Goal: Check status: Check status

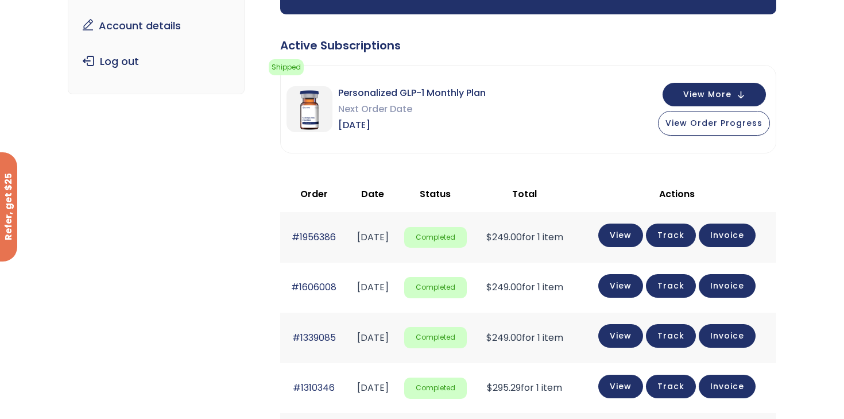
scroll to position [170, 0]
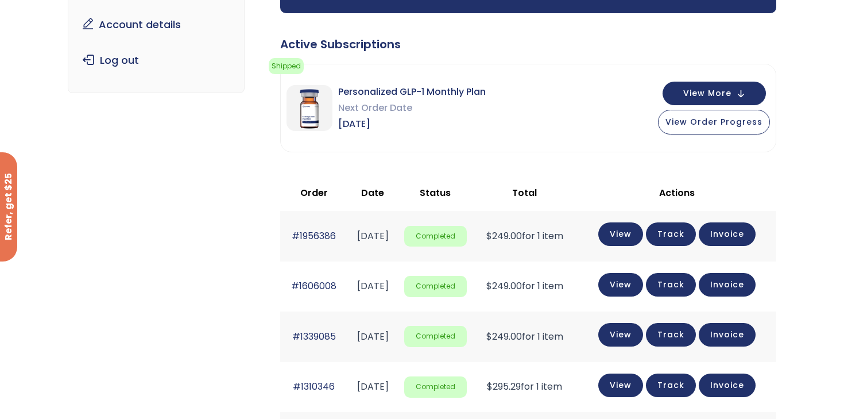
click at [676, 236] on link "Track" at bounding box center [671, 234] width 50 height 24
click at [637, 229] on link "View" at bounding box center [620, 233] width 45 height 24
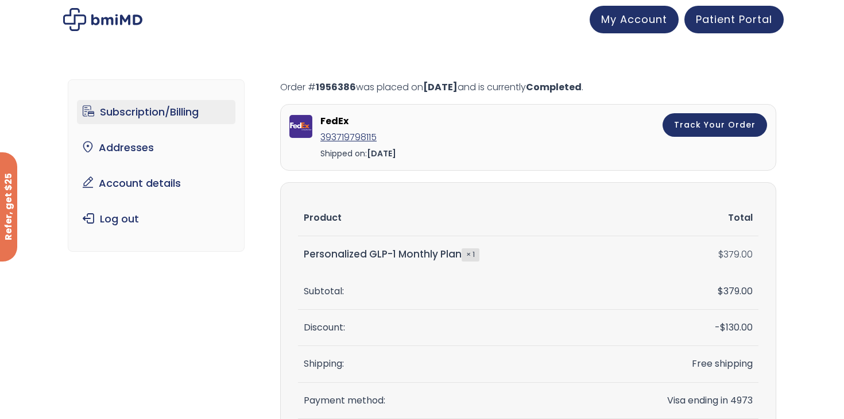
click at [137, 119] on link "Subscription/Billing" at bounding box center [156, 112] width 159 height 24
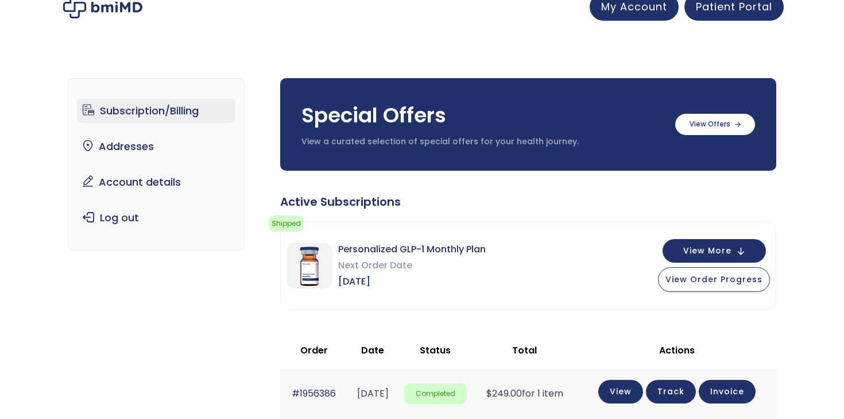
scroll to position [16, 0]
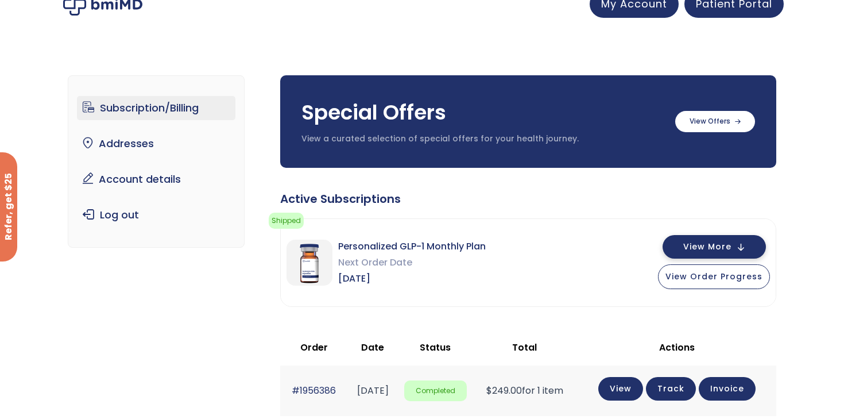
click at [722, 247] on span "View More" at bounding box center [707, 246] width 48 height 7
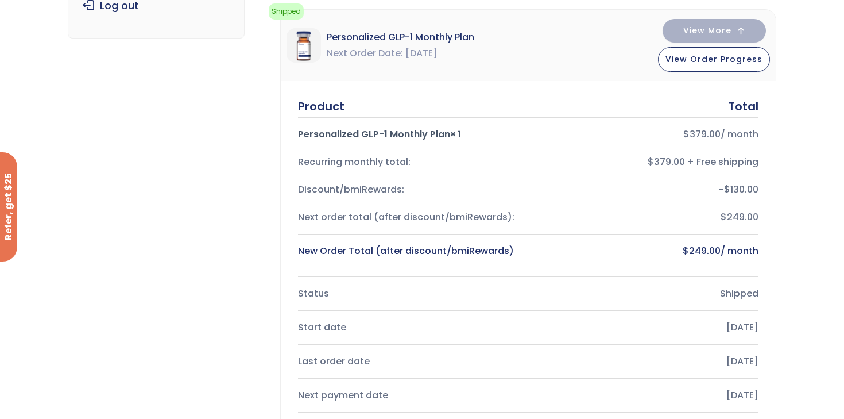
scroll to position [223, 0]
click at [743, 67] on button "View Order Progress" at bounding box center [714, 59] width 112 height 25
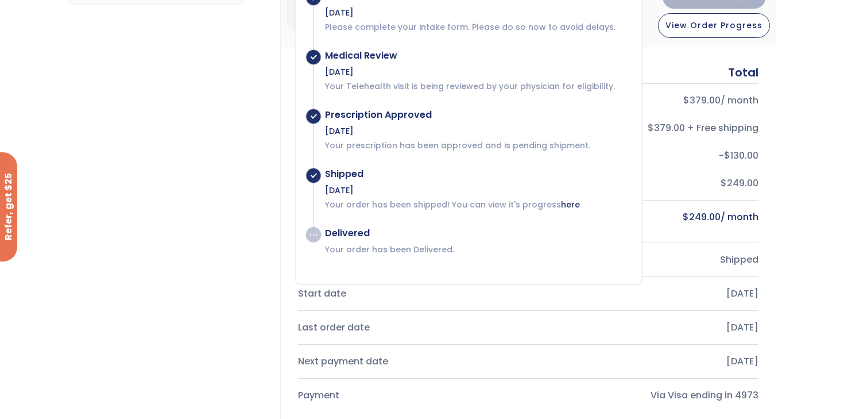
scroll to position [259, 0]
click at [561, 203] on link "here" at bounding box center [570, 203] width 19 height 11
